Goal: Task Accomplishment & Management: Use online tool/utility

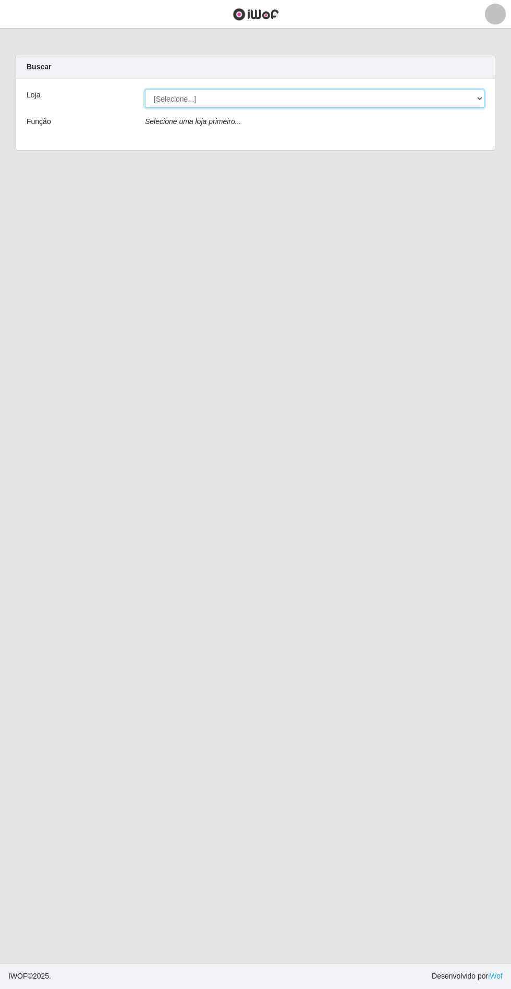
click at [326, 96] on select "[Selecione...] Rede Potiguar 4 - Extremoz" at bounding box center [314, 99] width 339 height 18
select select "78"
click at [145, 90] on select "[Selecione...] Rede Potiguar 4 - Extremoz" at bounding box center [314, 99] width 339 height 18
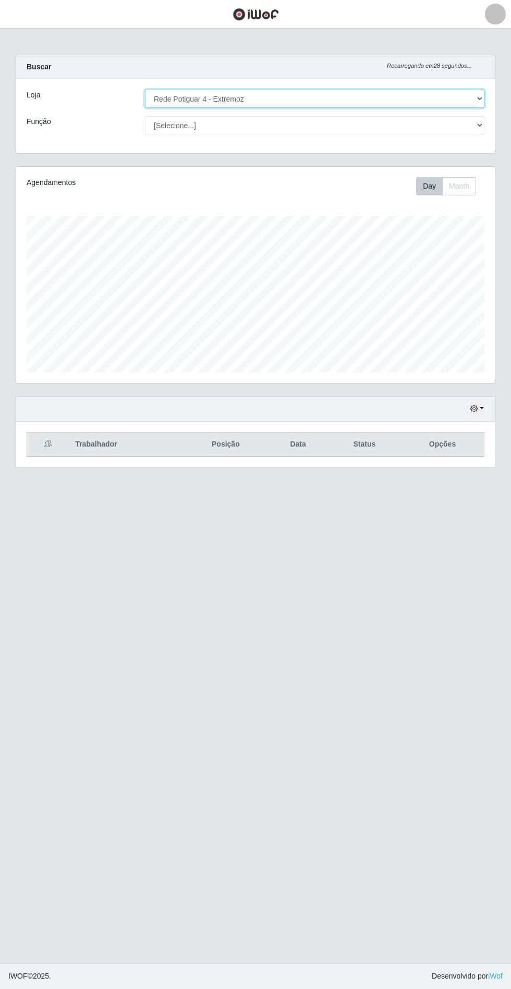
scroll to position [216, 478]
click at [481, 408] on button "button" at bounding box center [476, 409] width 15 height 12
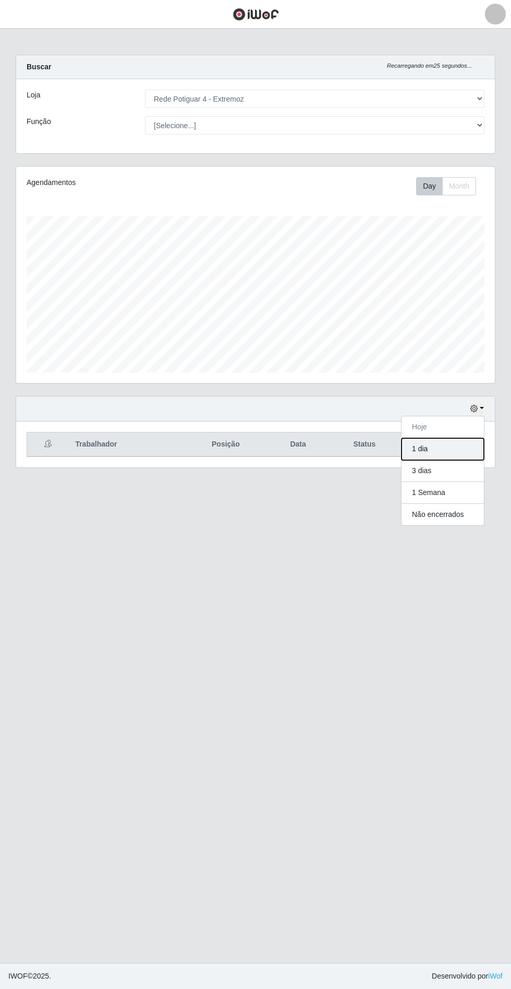
click at [454, 455] on button "1 dia" at bounding box center [442, 449] width 82 height 22
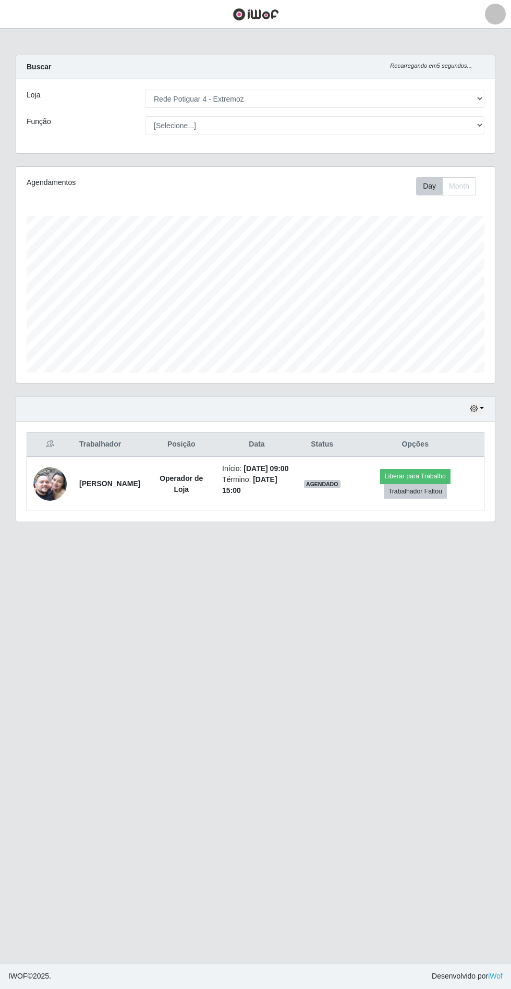
click at [45, 486] on img at bounding box center [49, 483] width 33 height 59
